Goal: Information Seeking & Learning: Learn about a topic

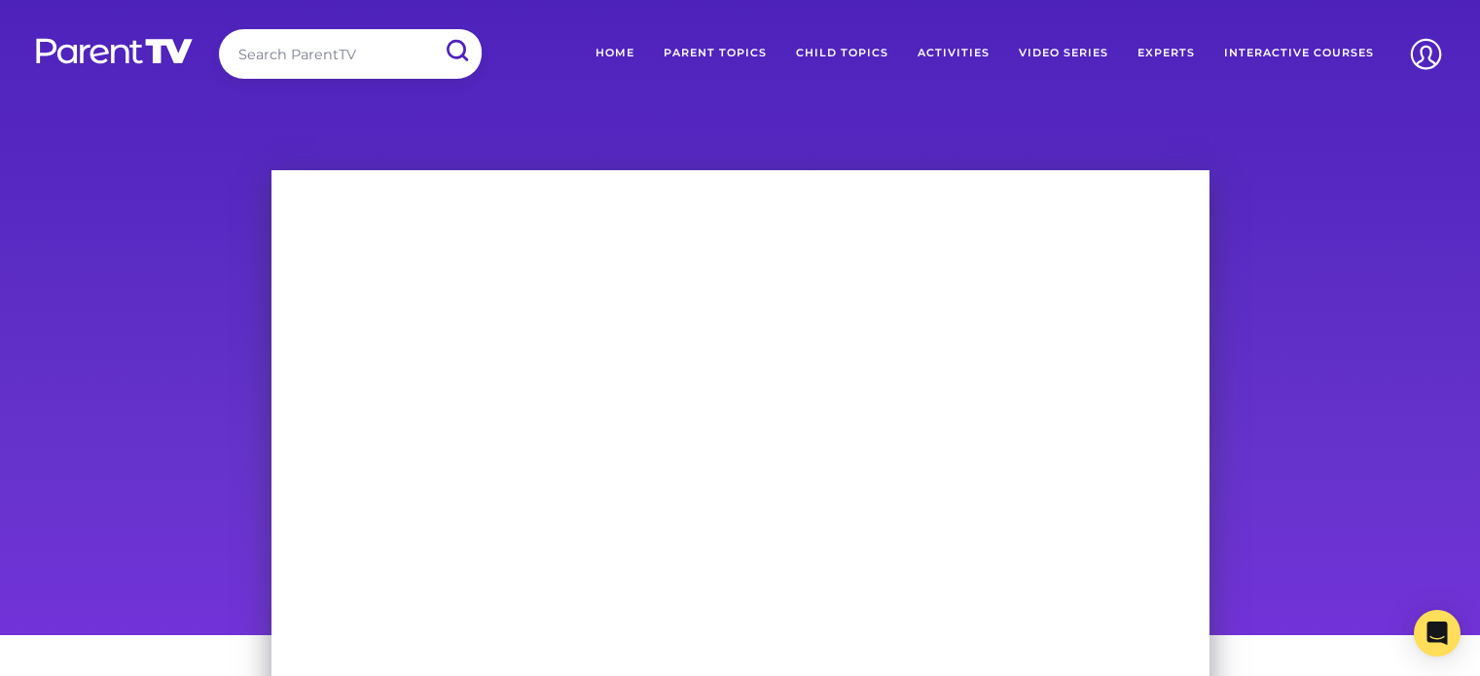
scroll to position [113, 0]
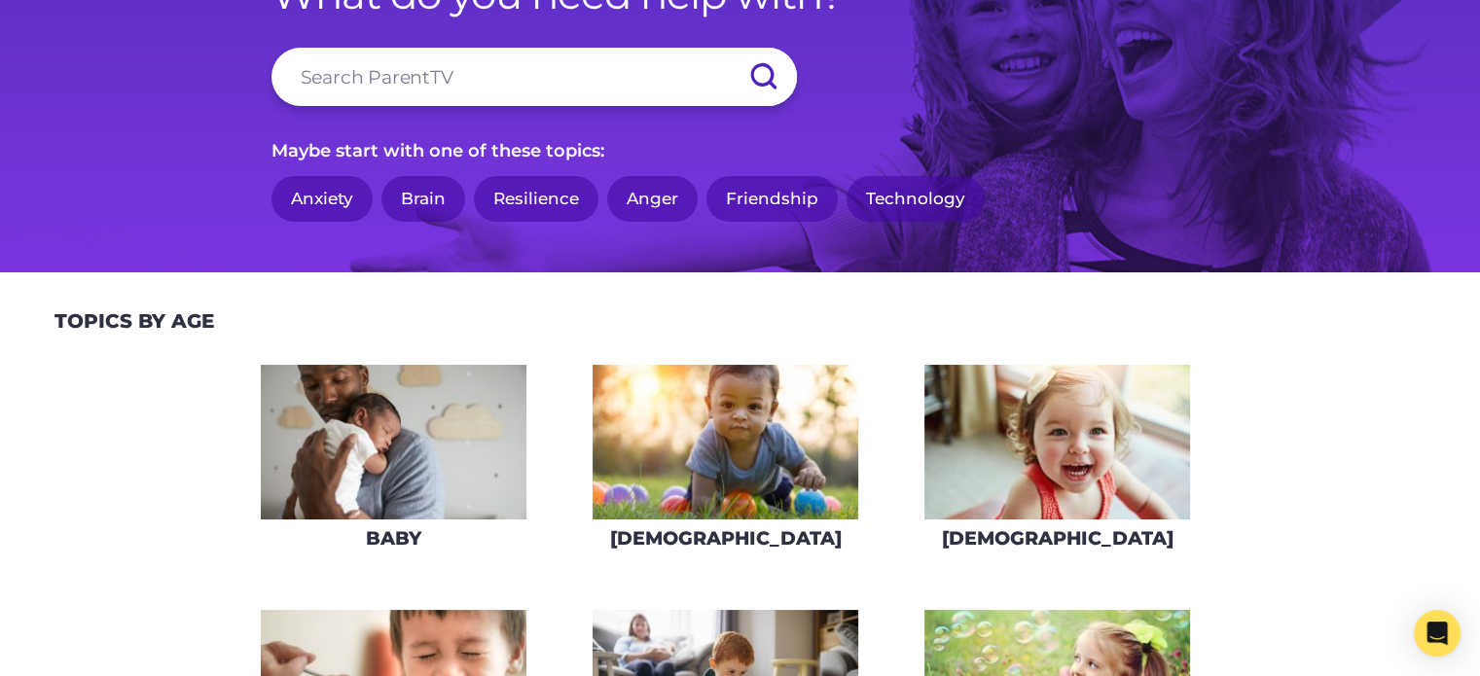
scroll to position [175, 0]
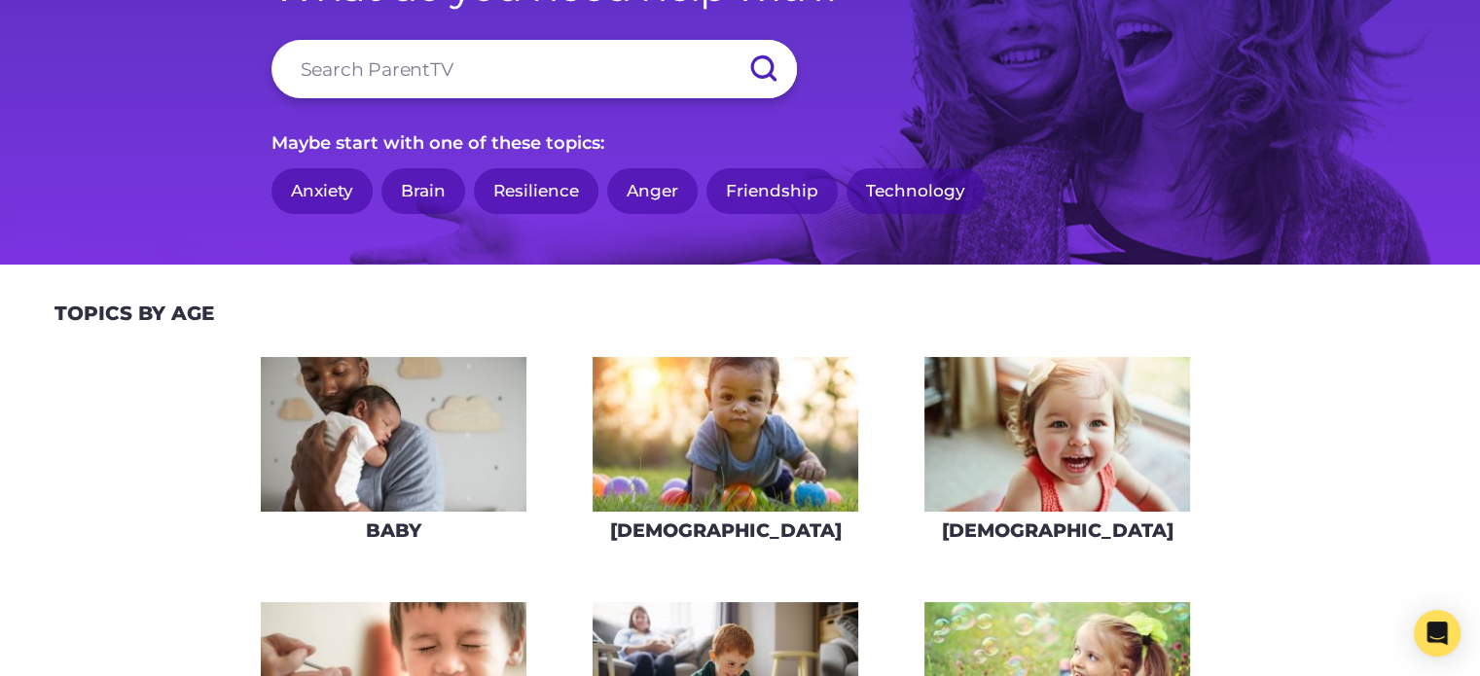
click at [807, 191] on link "Friendship" at bounding box center [771, 191] width 131 height 46
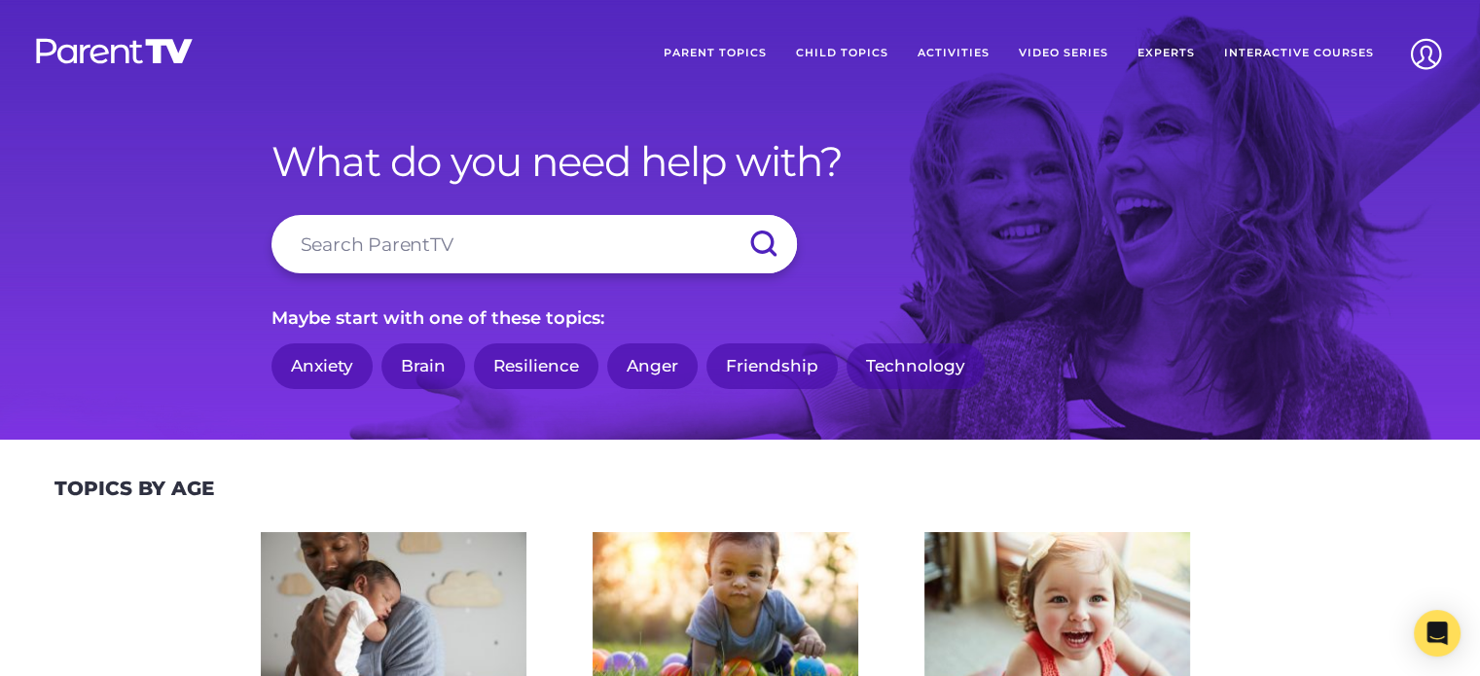
click at [427, 351] on link "Brain" at bounding box center [423, 366] width 84 height 46
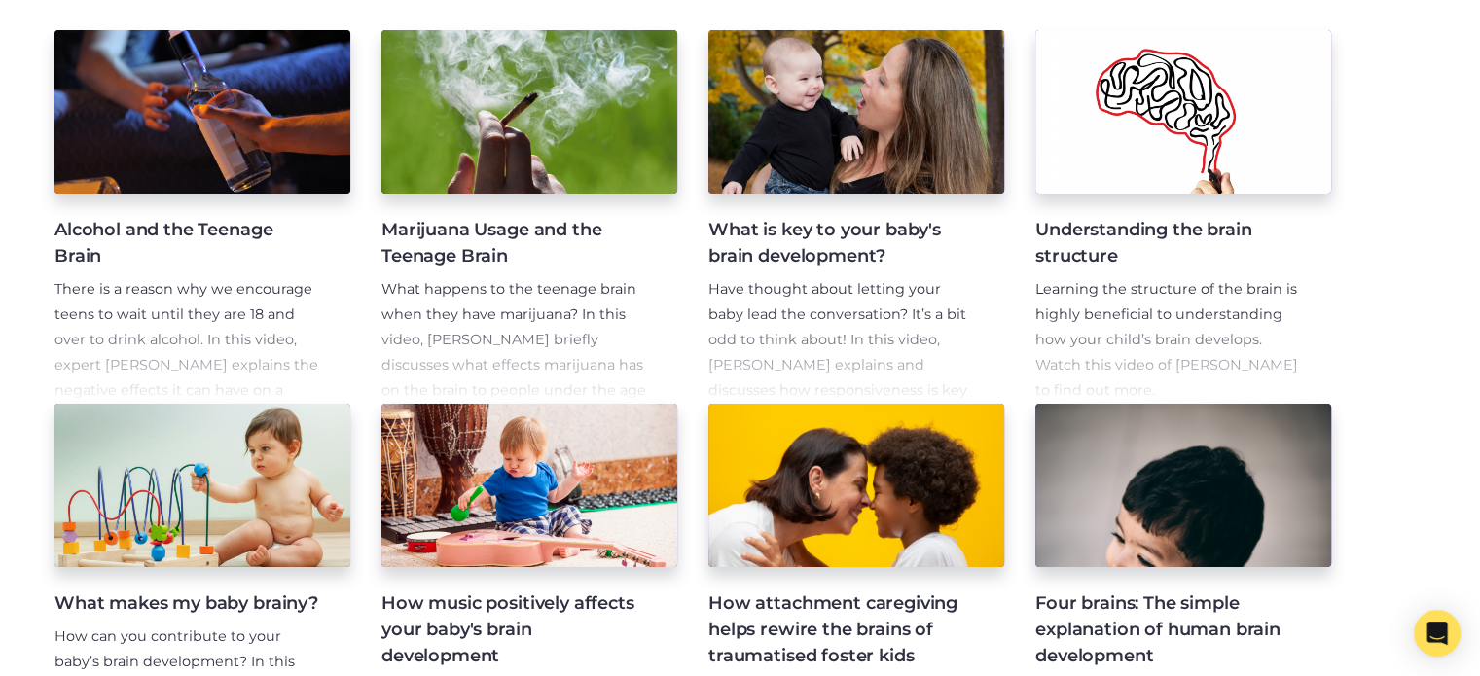
scroll to position [393, 0]
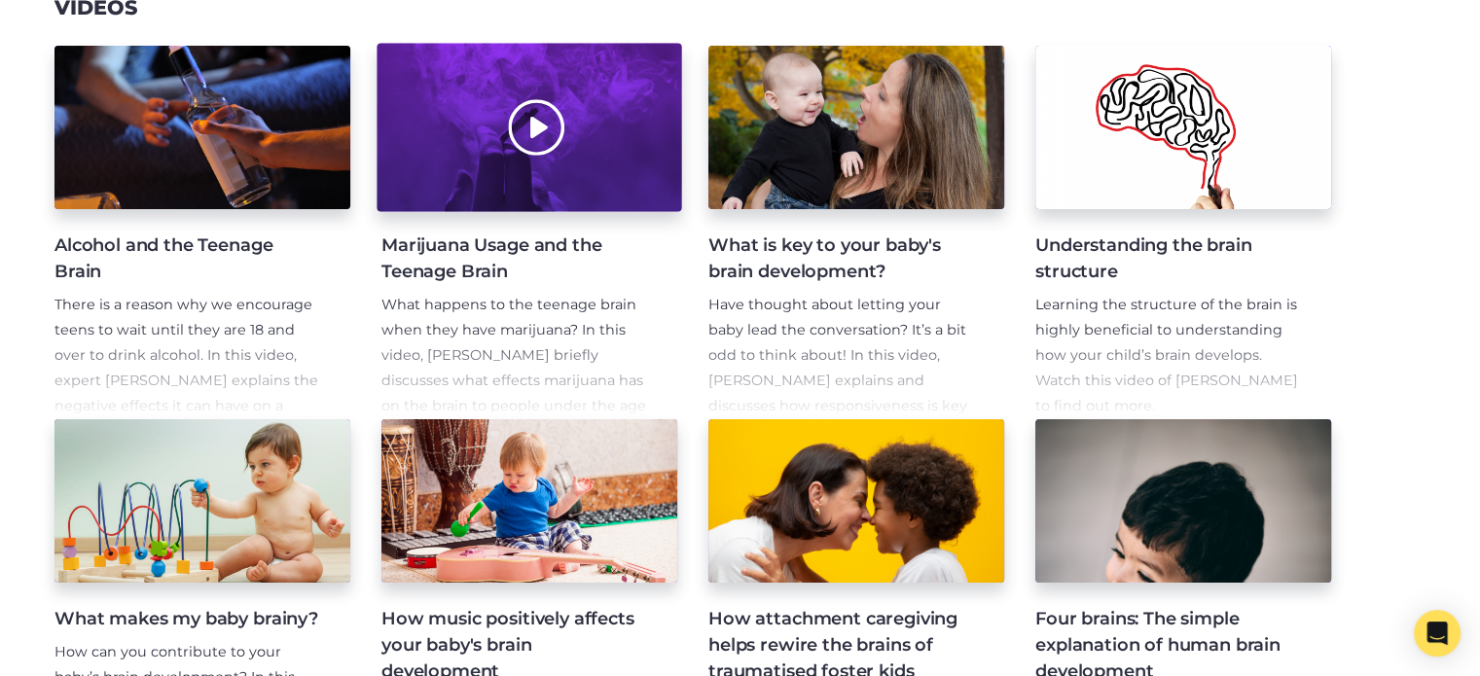
click at [544, 124] on div at bounding box center [529, 128] width 305 height 168
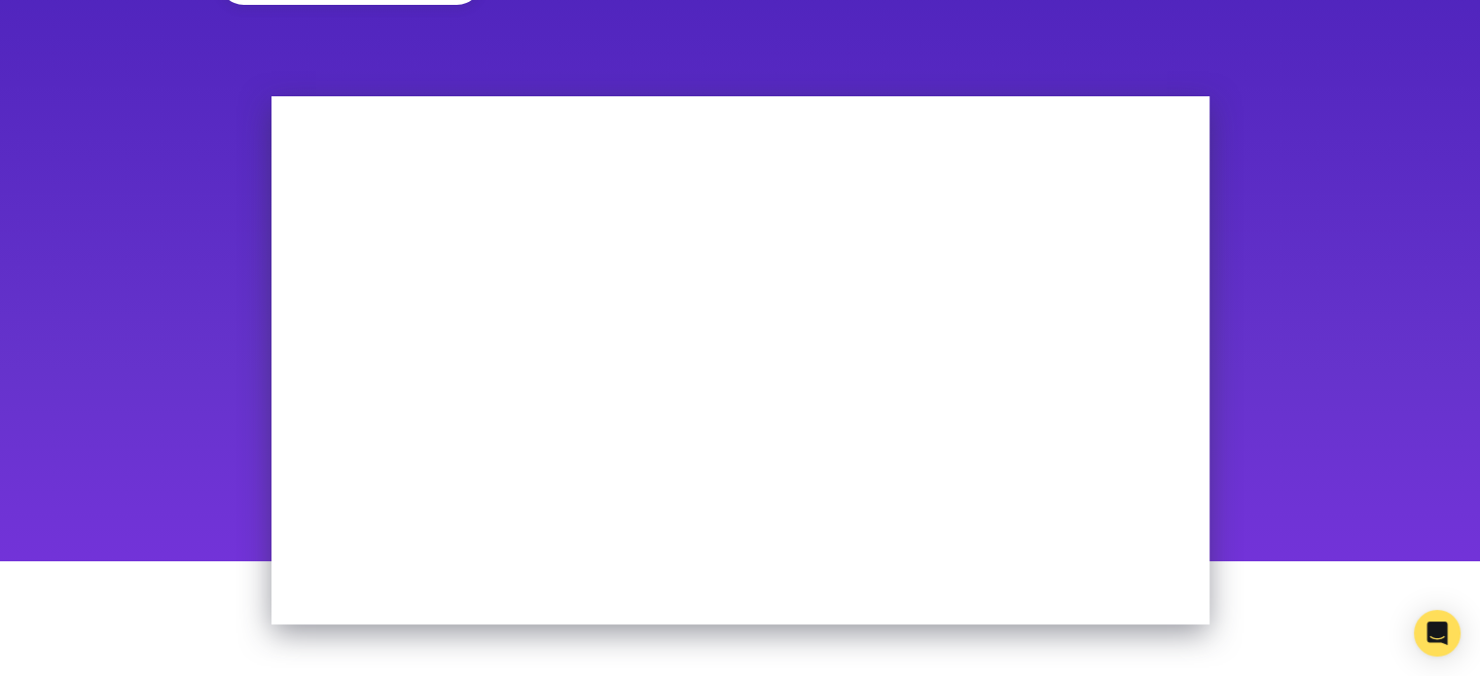
scroll to position [111, 0]
